Goal: Task Accomplishment & Management: Use online tool/utility

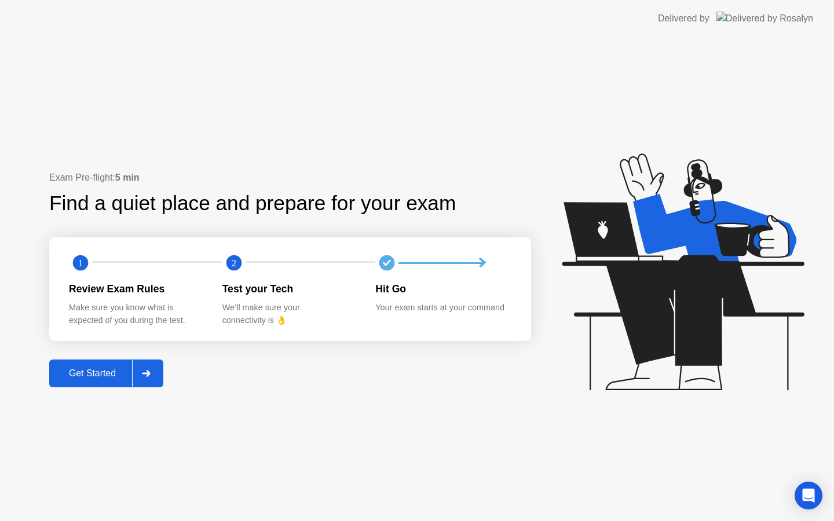
click at [103, 373] on div "Get Started" at bounding box center [92, 373] width 79 height 10
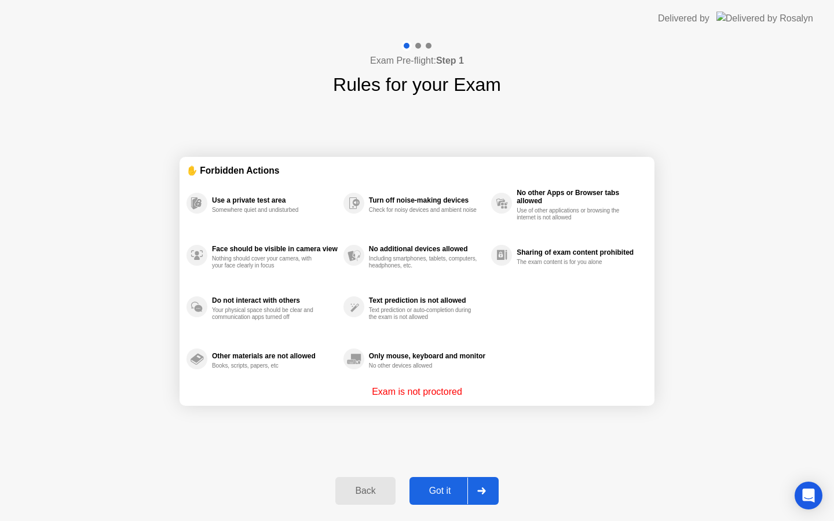
click at [448, 486] on div "Got it" at bounding box center [440, 491] width 54 height 10
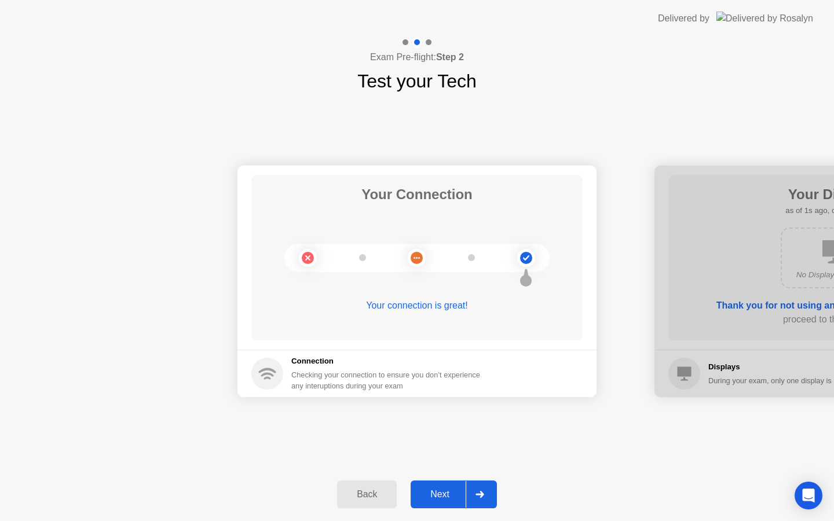
click at [455, 497] on div "Next" at bounding box center [440, 494] width 52 height 10
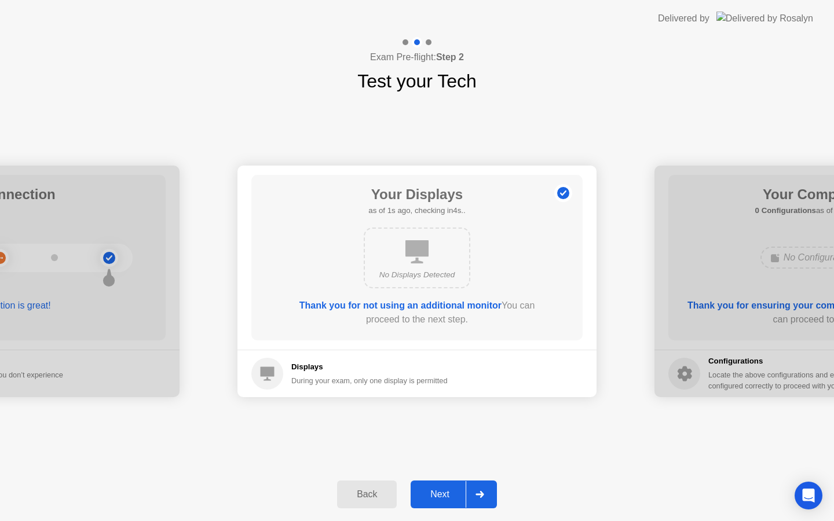
click at [455, 497] on div "Next" at bounding box center [440, 494] width 52 height 10
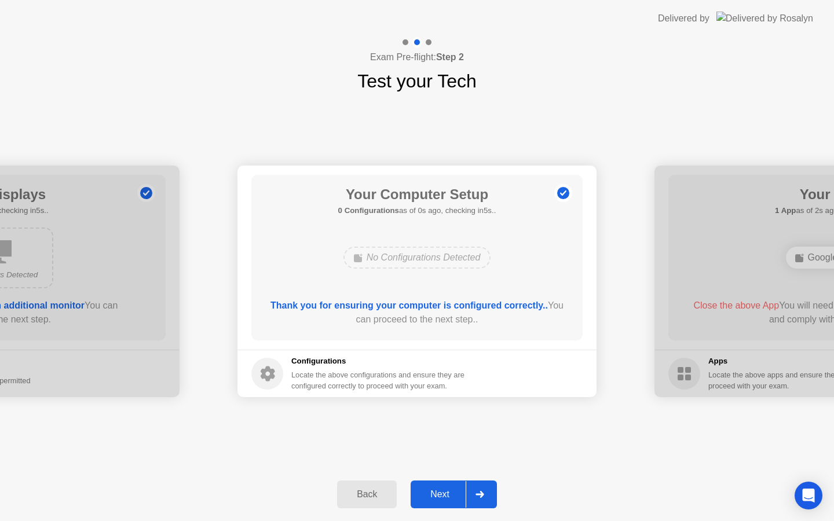
click at [455, 497] on div "Next" at bounding box center [440, 494] width 52 height 10
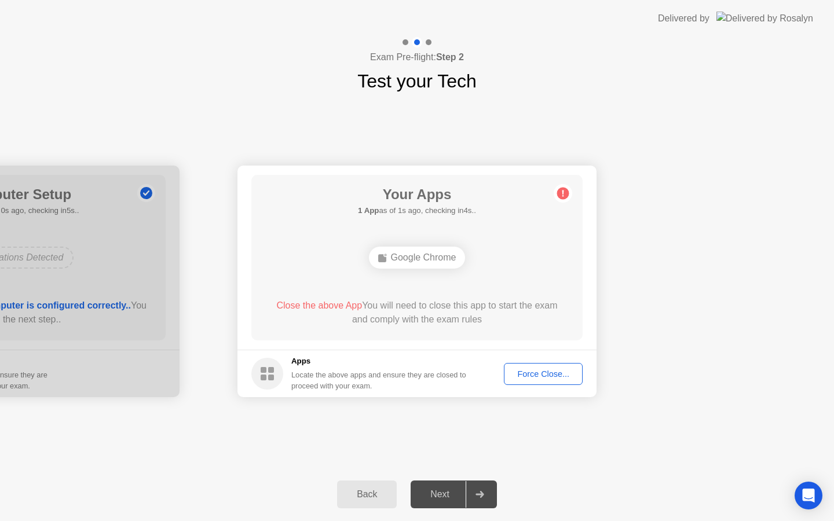
click at [525, 369] on div "Force Close..." at bounding box center [543, 373] width 71 height 9
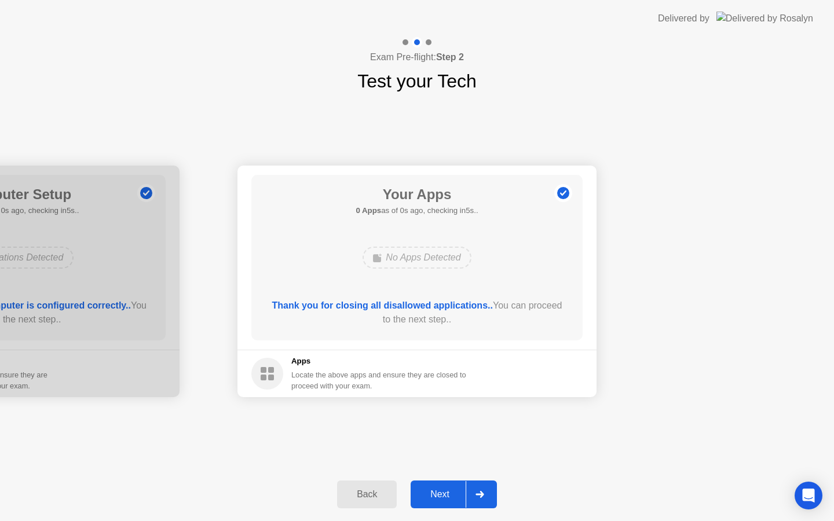
click at [452, 489] on div "Next" at bounding box center [440, 494] width 52 height 10
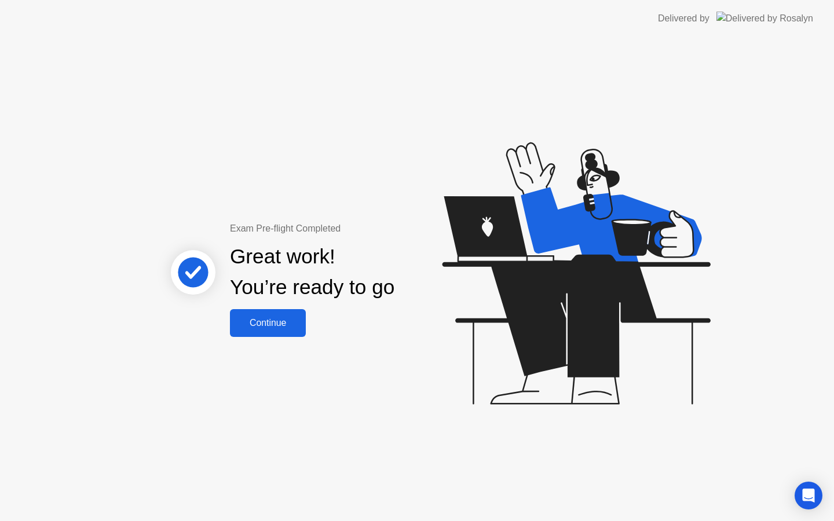
click at [266, 330] on button "Continue" at bounding box center [268, 323] width 76 height 28
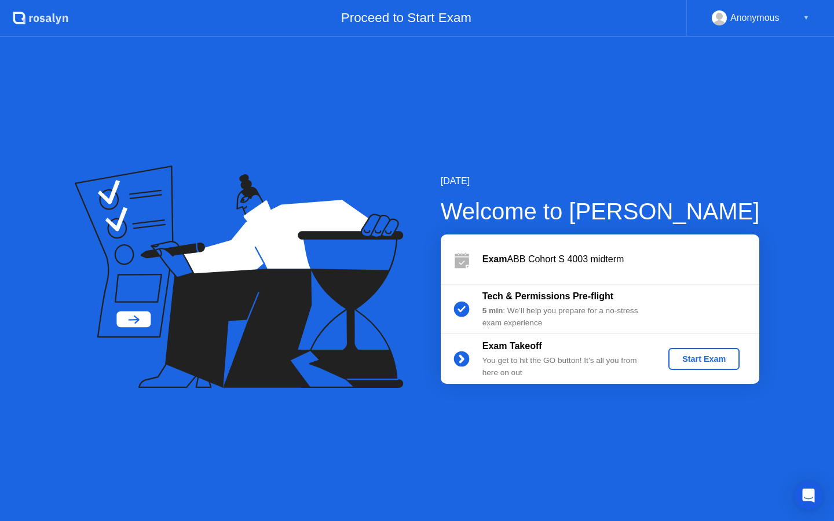
click at [694, 355] on div "Start Exam" at bounding box center [704, 358] width 62 height 9
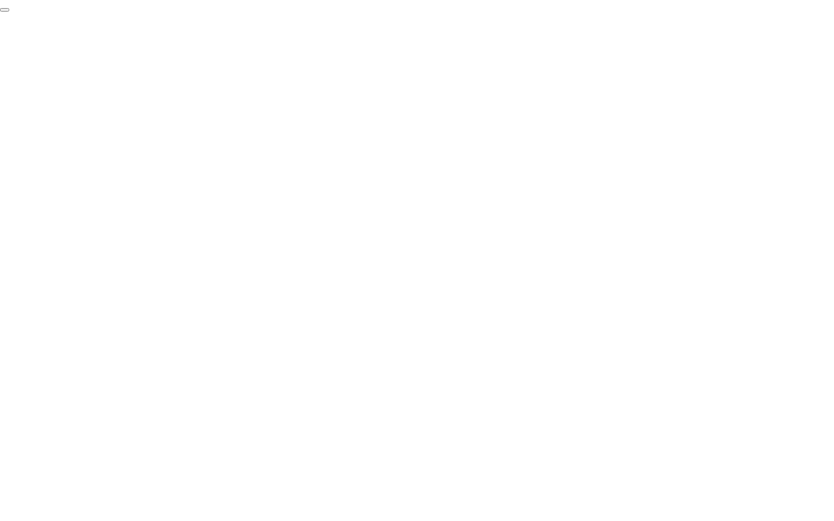
click div "End Proctoring Session"
